Goal: Task Accomplishment & Management: Manage account settings

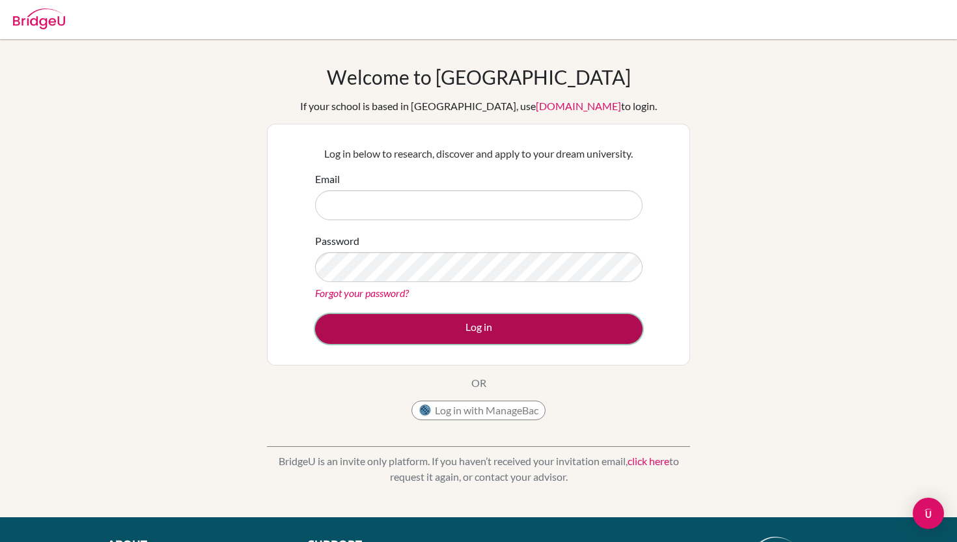
click at [578, 326] on button "Log in" at bounding box center [479, 329] width 328 height 30
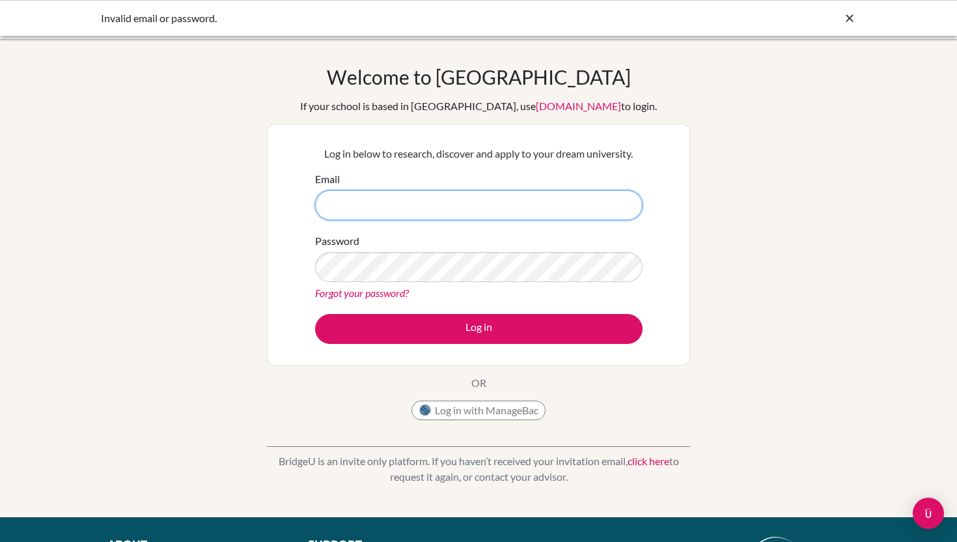
type input "[EMAIL_ADDRESS][DOMAIN_NAME]"
click at [429, 347] on div "Log in below to research, discover and apply to your dream university. Email [E…" at bounding box center [479, 244] width 344 height 214
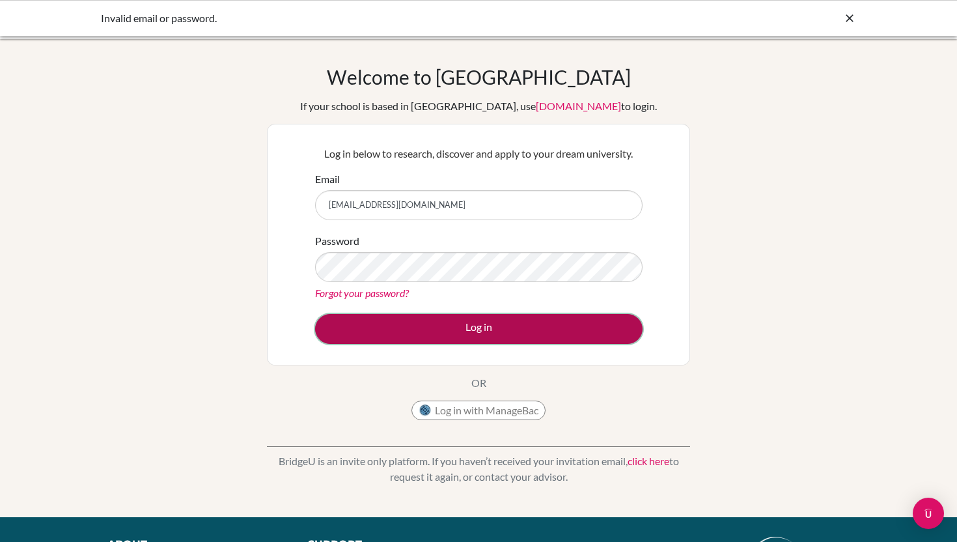
click at [425, 334] on button "Log in" at bounding box center [479, 329] width 328 height 30
